Goal: Task Accomplishment & Management: Use online tool/utility

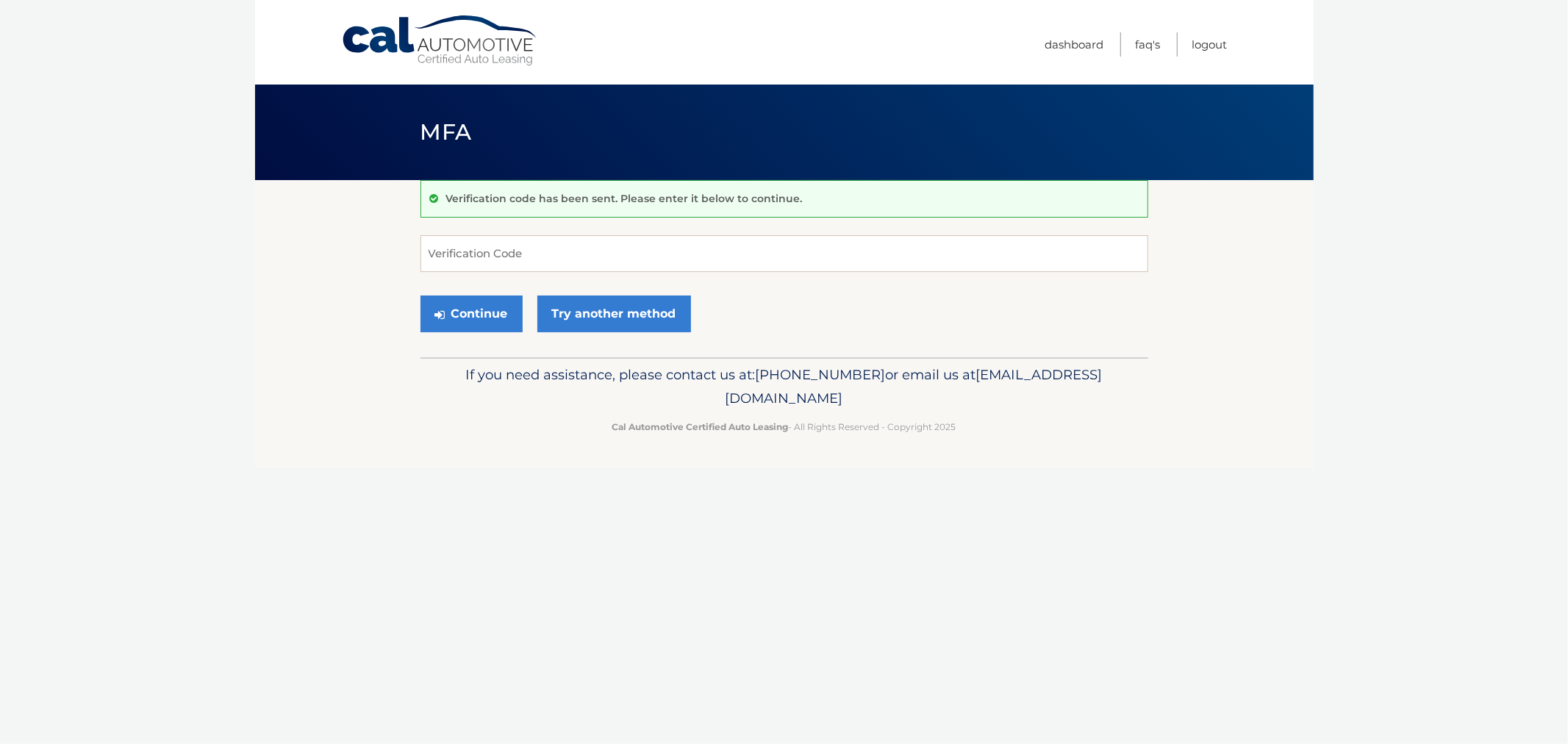
click at [673, 273] on form "Verification Code Continue Try another method" at bounding box center [785, 288] width 728 height 105
click at [685, 255] on input "Verification Code" at bounding box center [785, 254] width 728 height 36
type input "530406"
click at [421, 295] on button "Continue" at bounding box center [472, 314] width 103 height 36
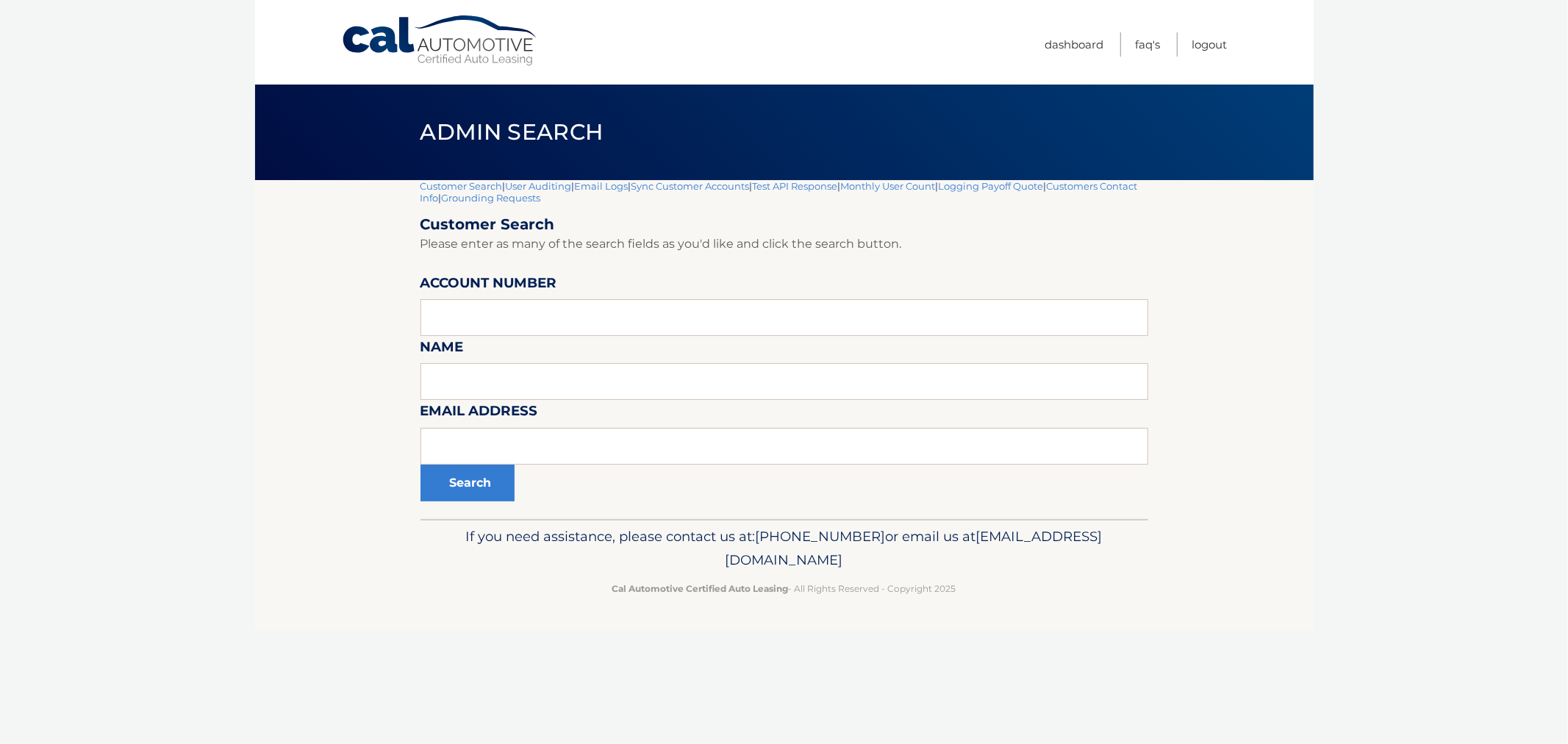
click at [273, 375] on section "Customer Search | User Auditing | Email Logs | Sync Customer Accounts | Test AP…" at bounding box center [784, 350] width 1059 height 339
click at [664, 430] on input "text" at bounding box center [785, 447] width 728 height 36
paste input "[PERSON_NAME][EMAIL_ADDRESS][DOMAIN_NAME]"
type input "[PERSON_NAME][EMAIL_ADDRESS][DOMAIN_NAME]"
click at [474, 481] on button "Search" at bounding box center [468, 483] width 94 height 36
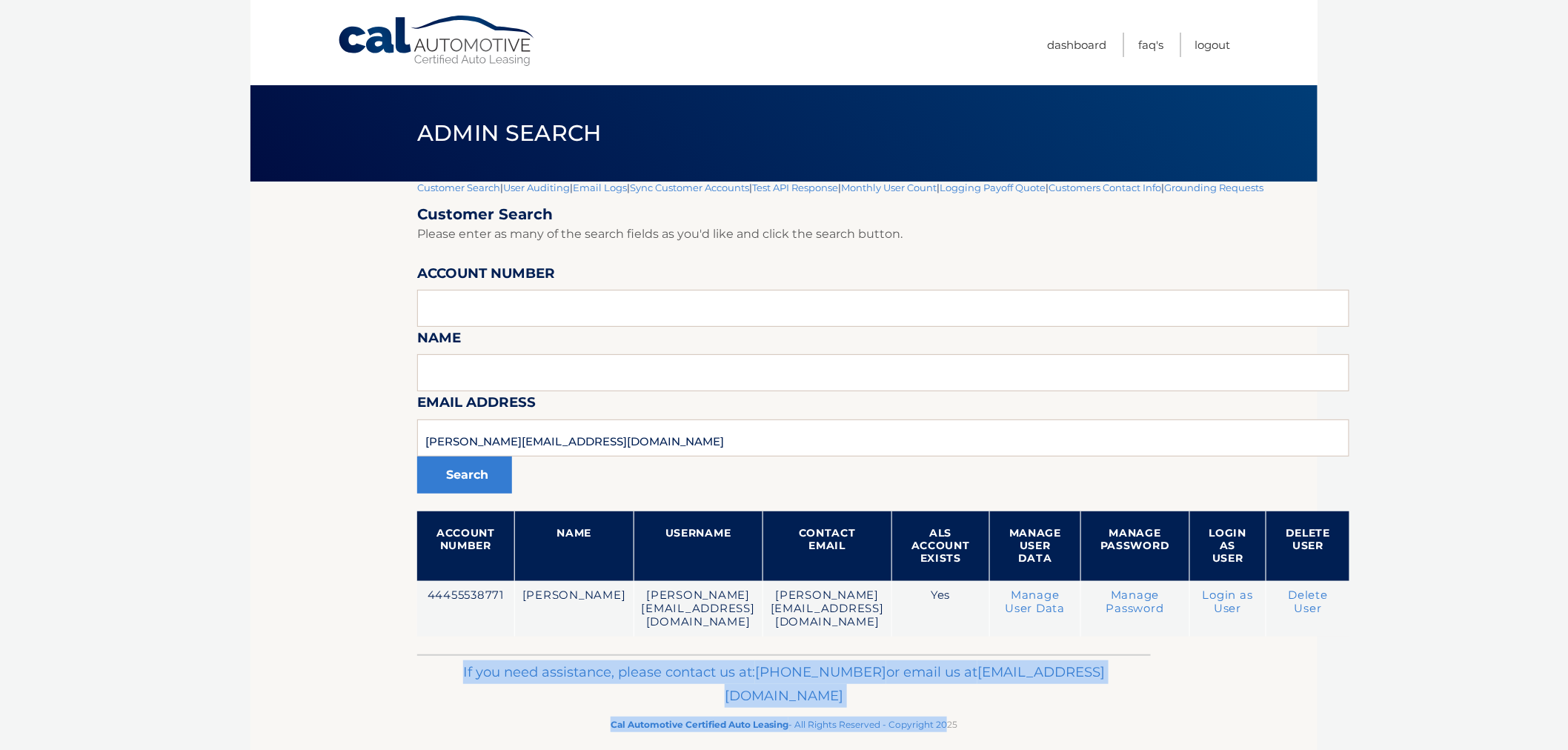
drag, startPoint x: 516, startPoint y: 667, endPoint x: 965, endPoint y: 731, distance: 453.5
click at [963, 735] on footer "If you need assistance, please contact us at: 609-807-3200 or email us at Custo…" at bounding box center [784, 710] width 1068 height 113
click at [965, 731] on footer "If you need assistance, please contact us at: 609-807-3200 or email us at Custo…" at bounding box center [784, 710] width 1068 height 113
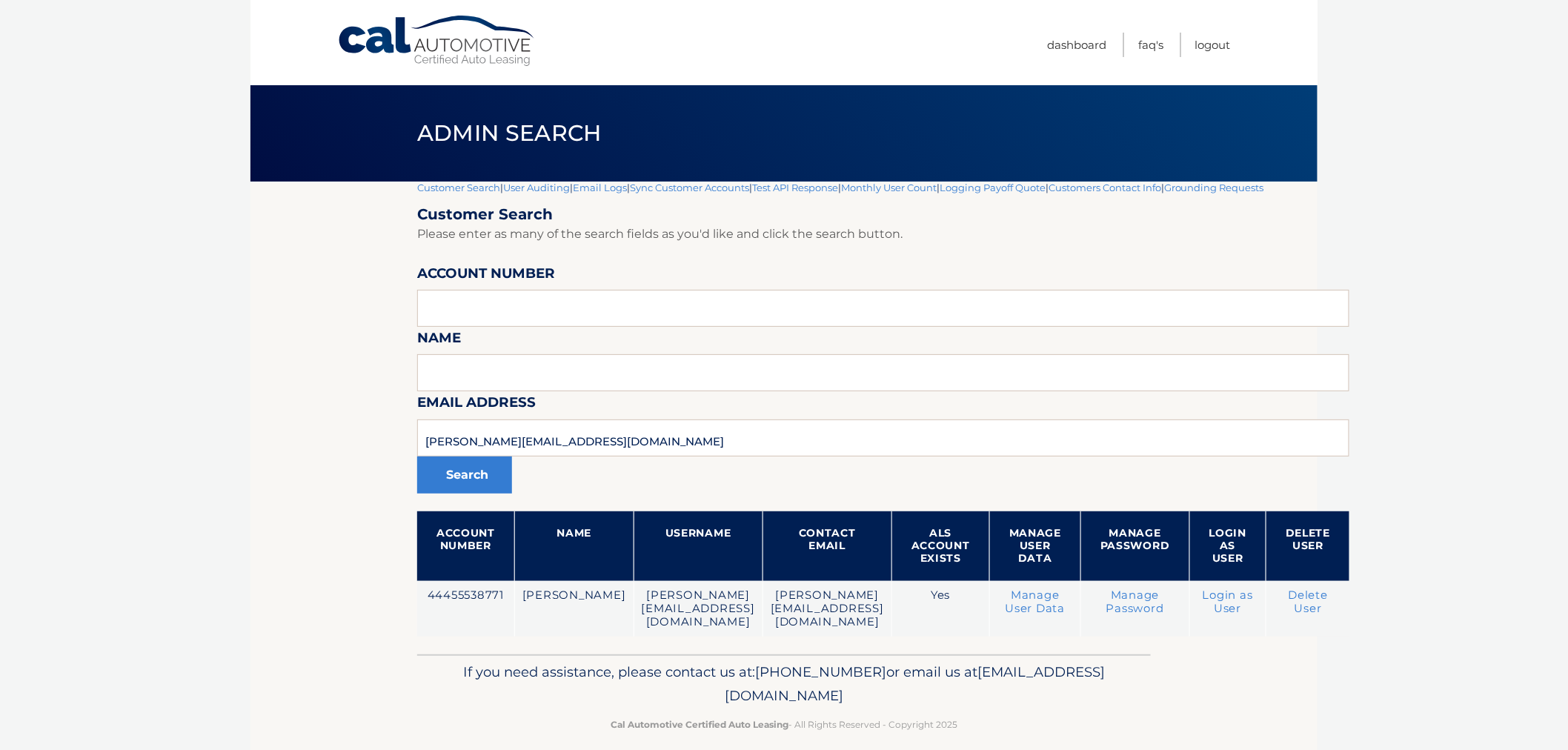
drag, startPoint x: 980, startPoint y: 716, endPoint x: 675, endPoint y: 670, distance: 308.4
click at [534, 684] on div "If you need assistance, please contact us at: 609-807-3200 or email us at Custo…" at bounding box center [784, 696] width 734 height 83
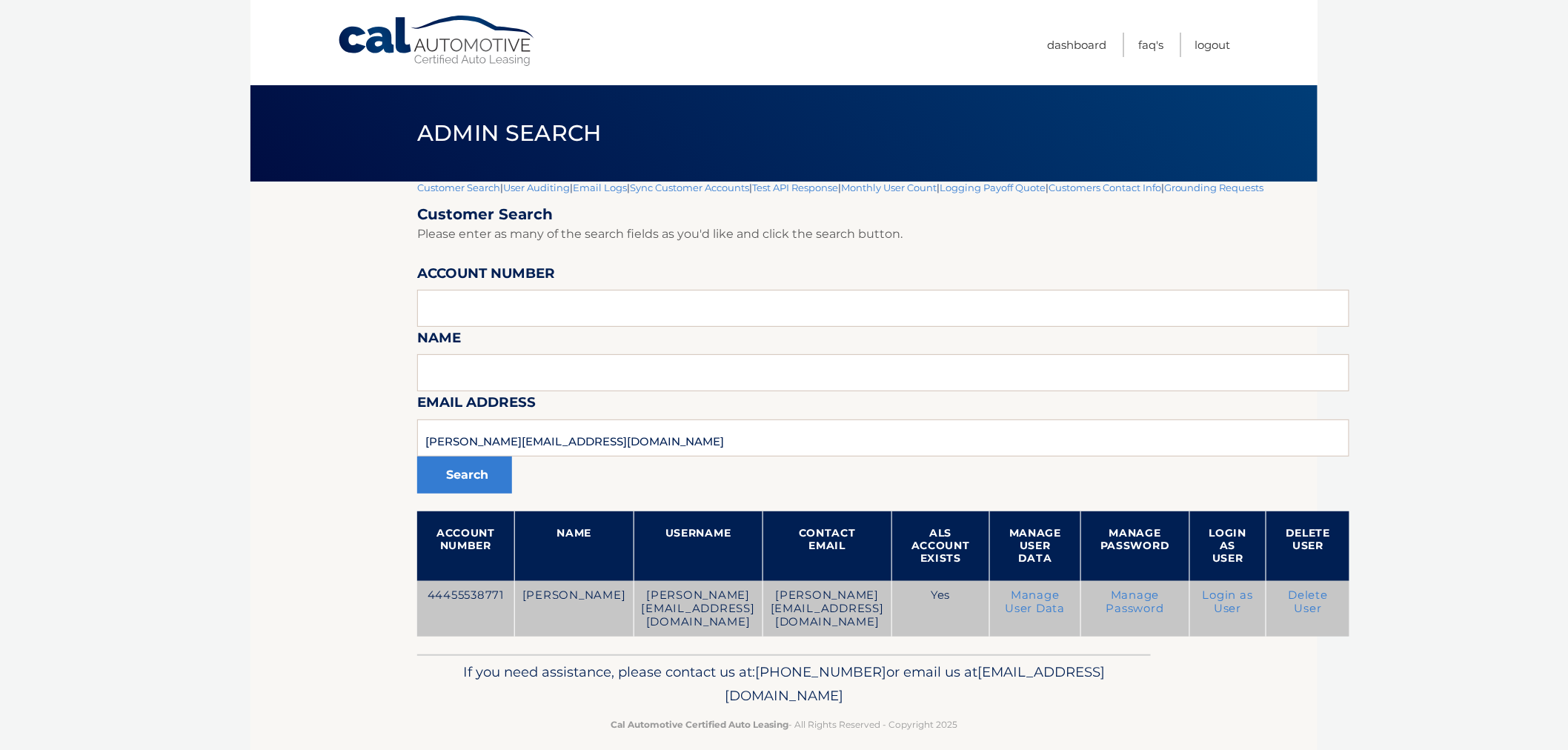
click at [1329, 596] on link "Delete User" at bounding box center [1308, 602] width 40 height 27
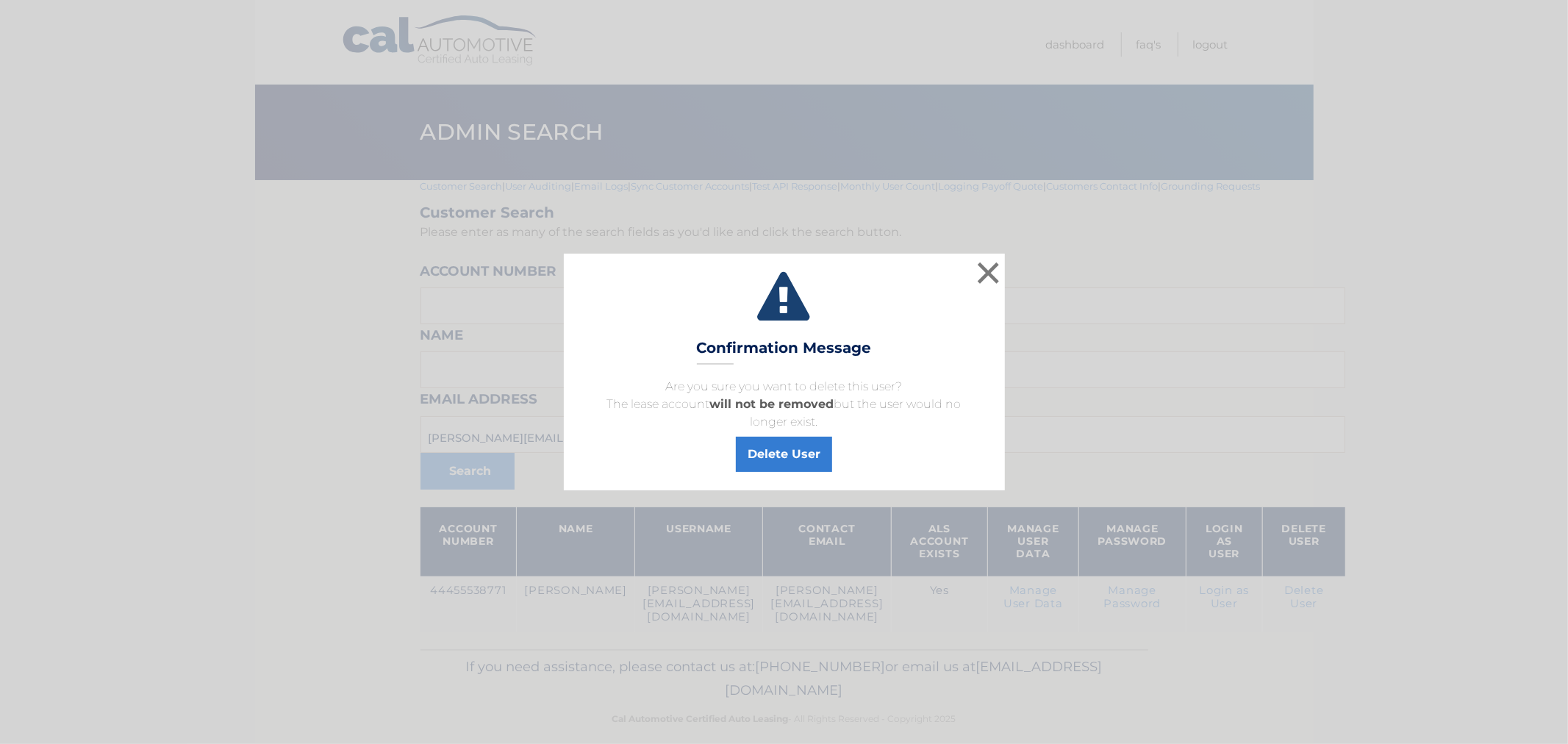
click at [1556, 464] on div "× Confirmation Message Are you sure you want to delete this user? The lease acc…" at bounding box center [784, 372] width 1568 height 744
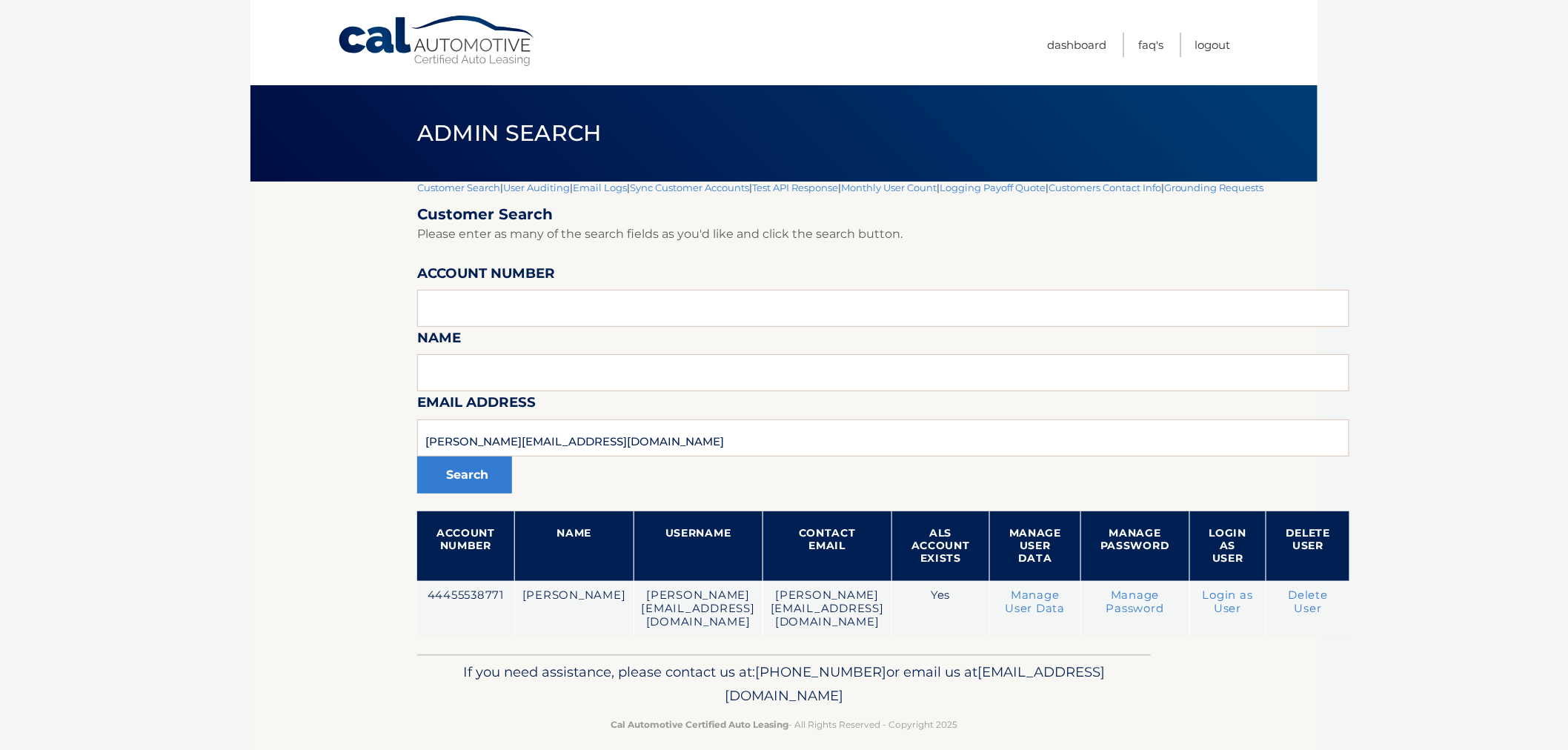
drag, startPoint x: 390, startPoint y: 97, endPoint x: 1021, endPoint y: 728, distance: 892.4
click at [1007, 723] on div "Cal Automotive Menu Dashboard FAQ's Logout |" at bounding box center [784, 375] width 1068 height 750
click at [1033, 732] on footer "If you need assistance, please contact us at: 609-807-3200 or email us at Custo…" at bounding box center [784, 710] width 1068 height 113
click at [1026, 731] on footer "If you need assistance, please contact us at: 609-807-3200 or email us at Custo…" at bounding box center [784, 710] width 1068 height 113
click at [1025, 731] on footer "If you need assistance, please contact us at: 609-807-3200 or email us at Custo…" at bounding box center [784, 710] width 1068 height 113
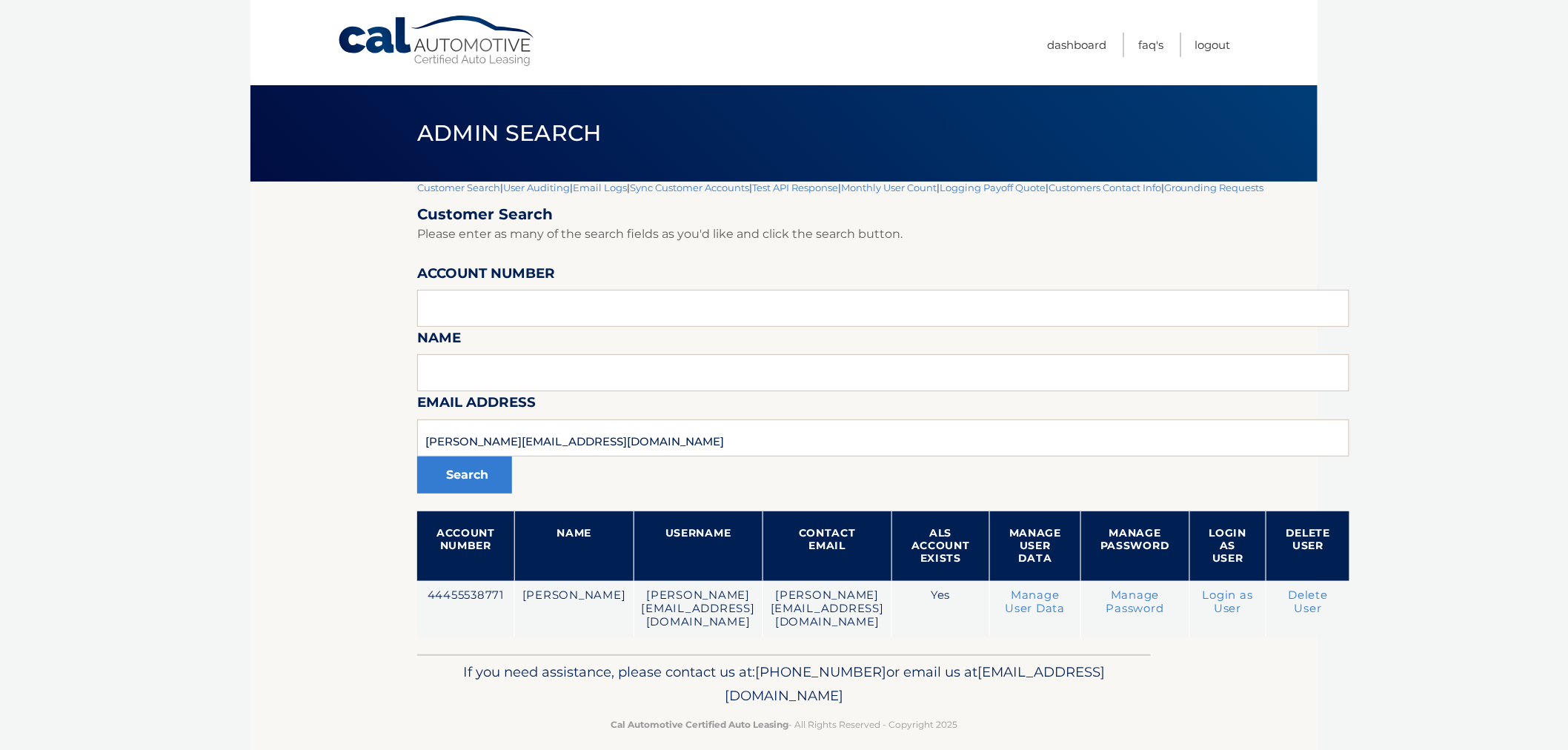
drag, startPoint x: 1020, startPoint y: 728, endPoint x: 423, endPoint y: 133, distance: 842.9
click at [427, 139] on div "Cal Automotive Menu Dashboard FAQ's Logout |" at bounding box center [784, 375] width 1068 height 750
click at [422, 133] on span "Admin Search" at bounding box center [509, 133] width 185 height 27
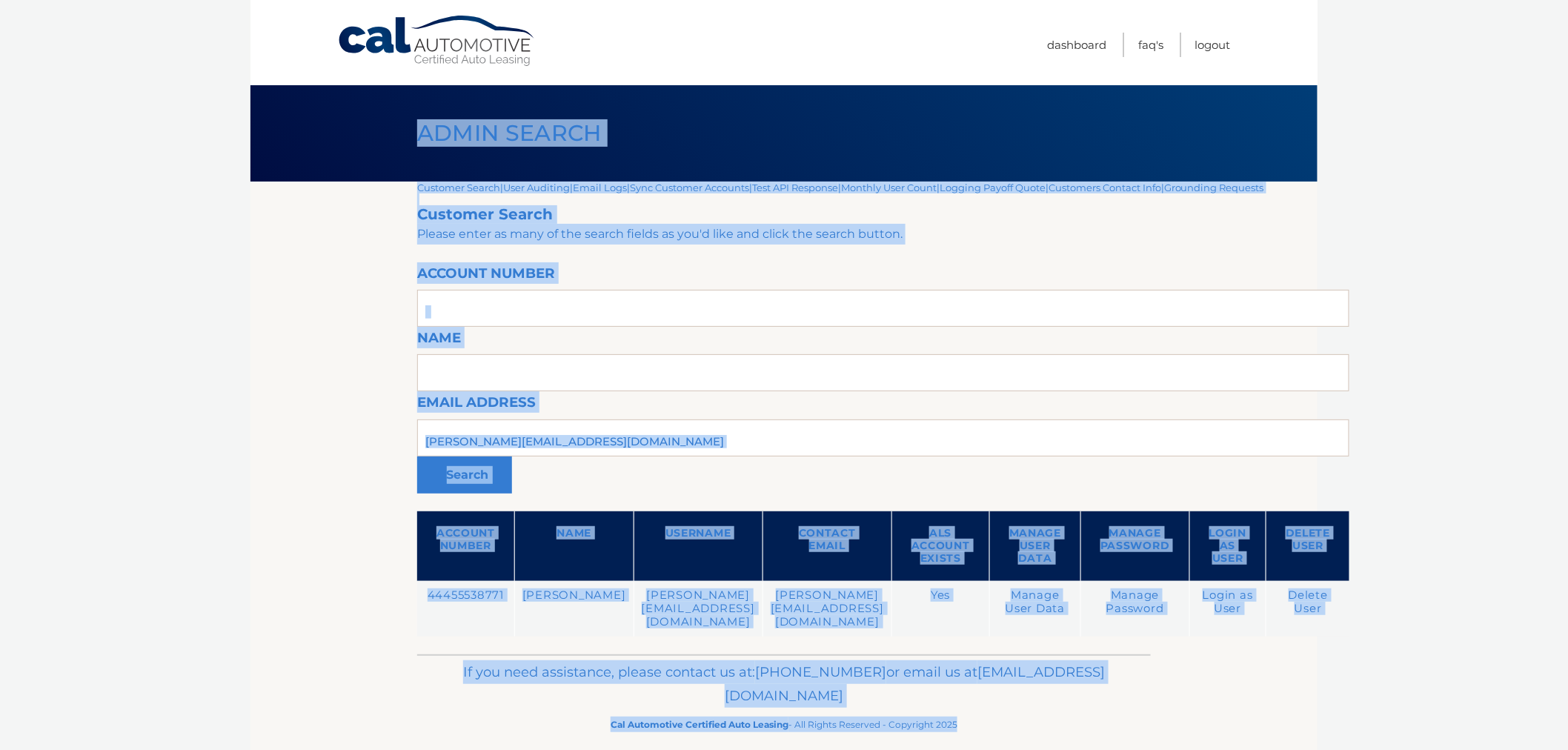
drag, startPoint x: 422, startPoint y: 133, endPoint x: 955, endPoint y: 697, distance: 776.0
click at [953, 695] on div "Cal Automotive Menu Dashboard FAQ's Logout |" at bounding box center [784, 375] width 1068 height 750
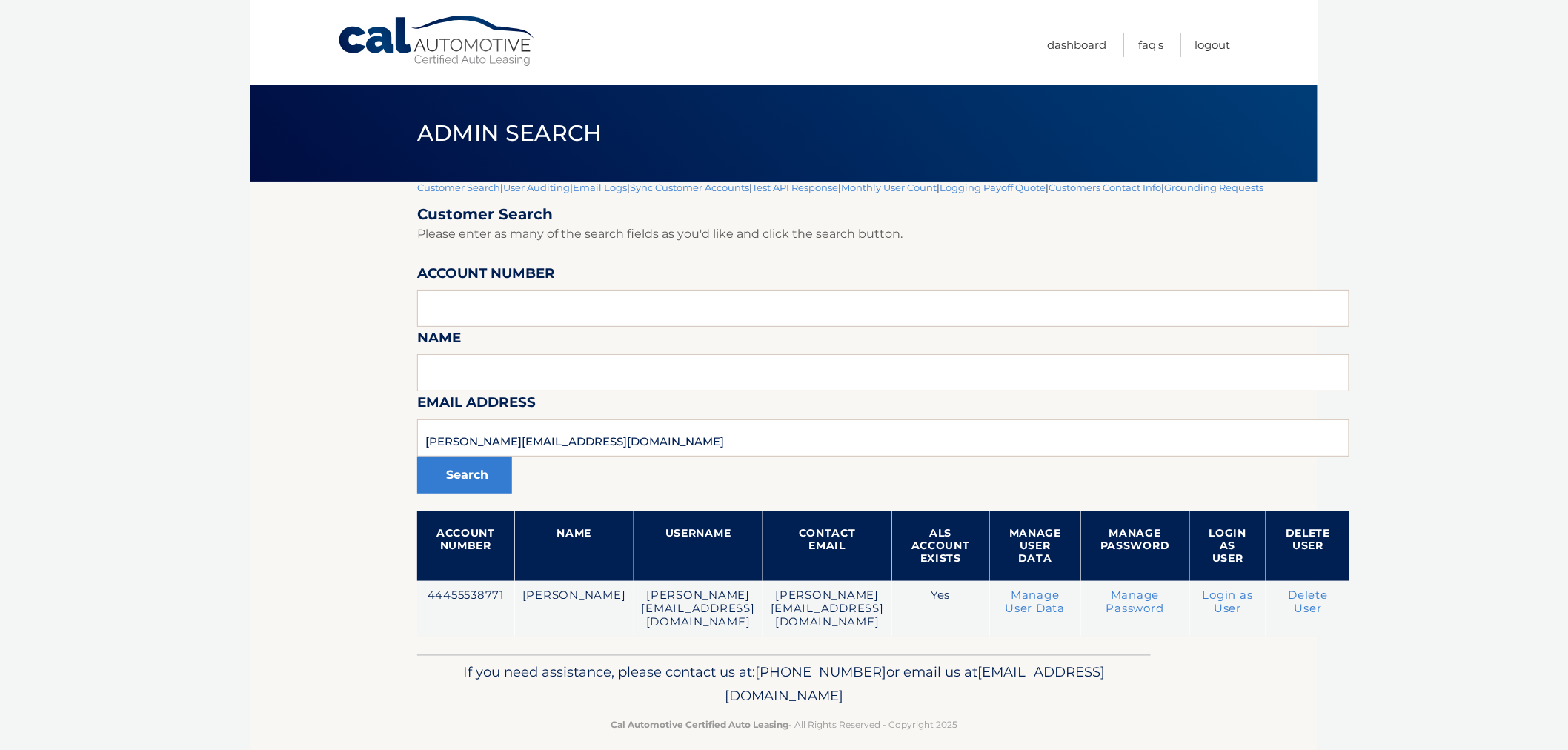
click at [976, 722] on div "If you need assistance, please contact us at: 609-807-3200 or email us at Custo…" at bounding box center [784, 696] width 734 height 83
click at [608, 307] on input "text" at bounding box center [883, 308] width 932 height 37
paste input "44455982646"
type input "44455982646"
drag, startPoint x: 585, startPoint y: 428, endPoint x: 204, endPoint y: 434, distance: 381.0
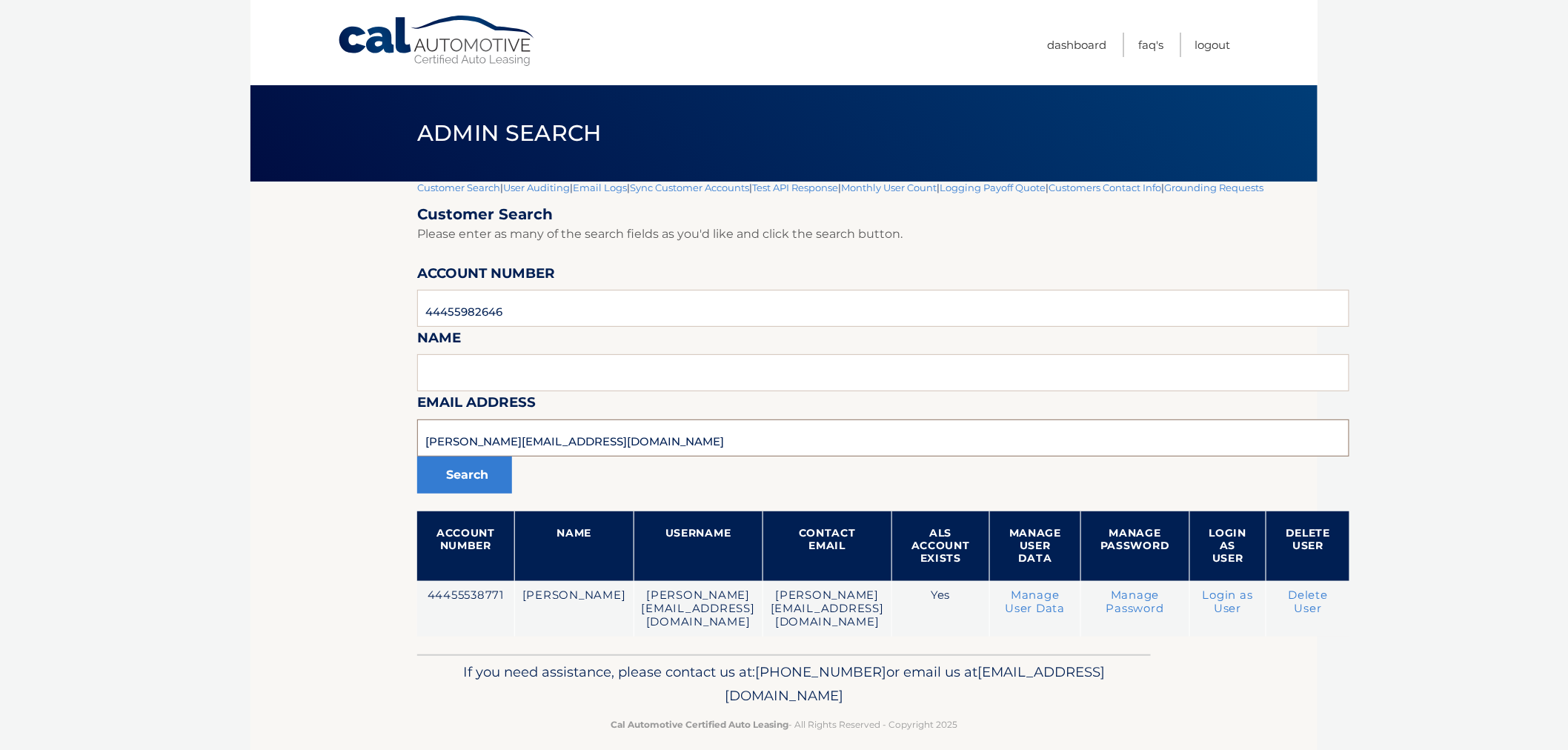
click at [204, 434] on body "Cal Automotive Menu Dashboard FAQ's Logout |" at bounding box center [784, 375] width 1568 height 750
click at [417, 457] on button "Search" at bounding box center [465, 476] width 95 height 37
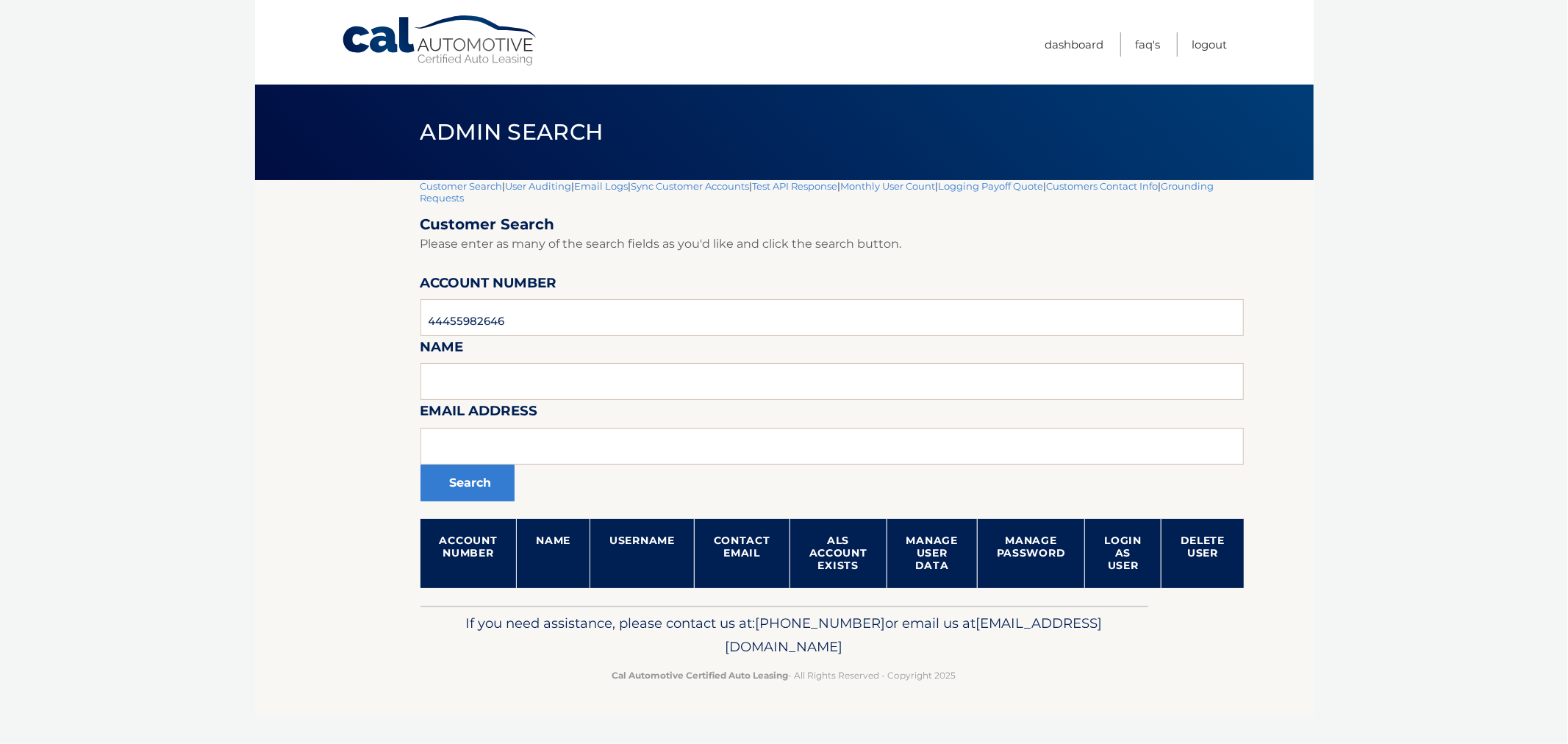
drag, startPoint x: 0, startPoint y: 0, endPoint x: 295, endPoint y: 451, distance: 538.9
click at [256, 468] on section "Customer Search | User Auditing | Email Logs | Sync Customer Accounts | Test AP…" at bounding box center [784, 393] width 1059 height 426
drag, startPoint x: 467, startPoint y: 314, endPoint x: 326, endPoint y: 321, distance: 141.2
click at [326, 321] on section "Customer Search | User Auditing | Email Logs | Sync Customer Accounts | Test AP…" at bounding box center [784, 393] width 1059 height 426
